Goal: Use online tool/utility: Utilize a website feature to perform a specific function

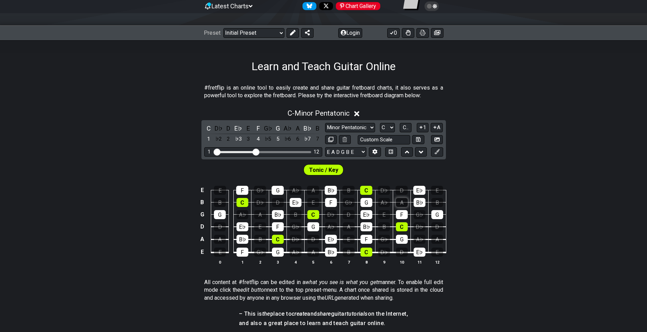
scroll to position [104, 0]
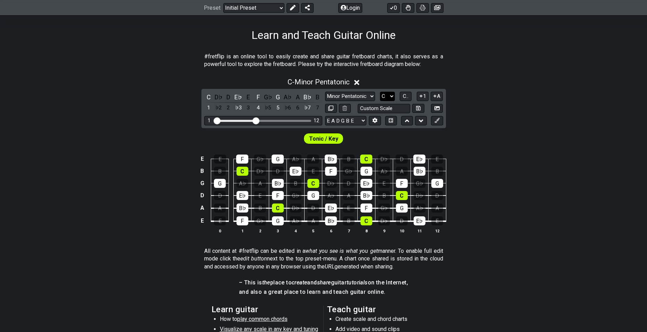
click at [392, 96] on select "A♭ A A♯ B♭ B C C♯ D♭ D D♯ E♭ E F F♯ G♭ G G♯" at bounding box center [387, 96] width 15 height 9
select select "C#"
click at [380, 92] on select "A♭ A A♯ B♭ B C C♯ D♭ D D♯ E♭ E F F♯ G♭ G G♯" at bounding box center [387, 96] width 15 height 9
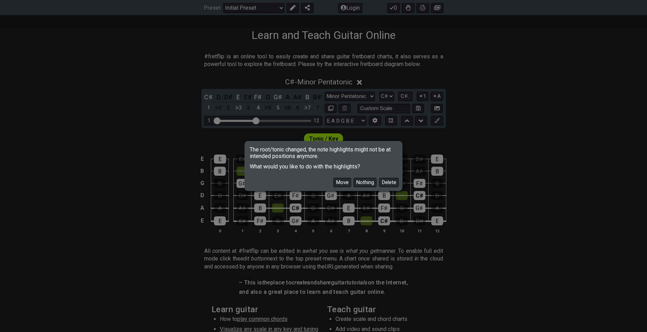
click at [350, 180] on div "Move Nothing Delete" at bounding box center [324, 180] width 156 height 20
click at [340, 182] on button "Move" at bounding box center [342, 182] width 18 height 9
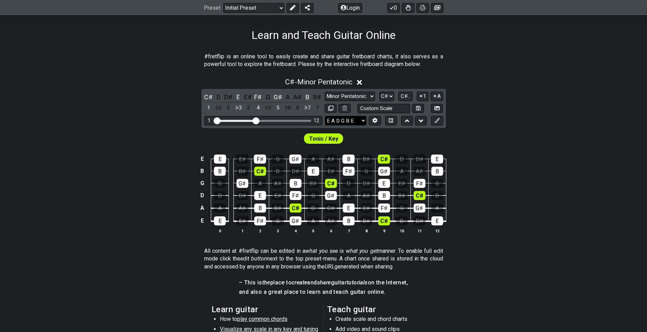
click at [365, 119] on select "E A D G B E E A D G B E E A D G B E B E A D F♯ B A D G C E A D A D G B E E♭ A♭ …" at bounding box center [345, 120] width 41 height 9
select select "E A D G"
click at [325, 116] on select "E A D G B E E A D G B E E A D G B E B E A D F♯ B A D G C E A D A D G B E E♭ A♭ …" at bounding box center [345, 120] width 41 height 9
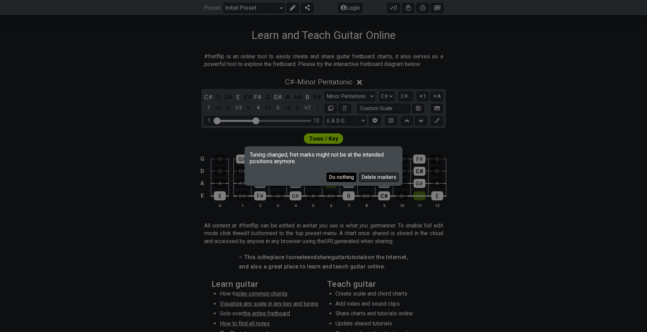
click at [351, 175] on button "Do nothing" at bounding box center [341, 177] width 30 height 9
